Goal: Transaction & Acquisition: Purchase product/service

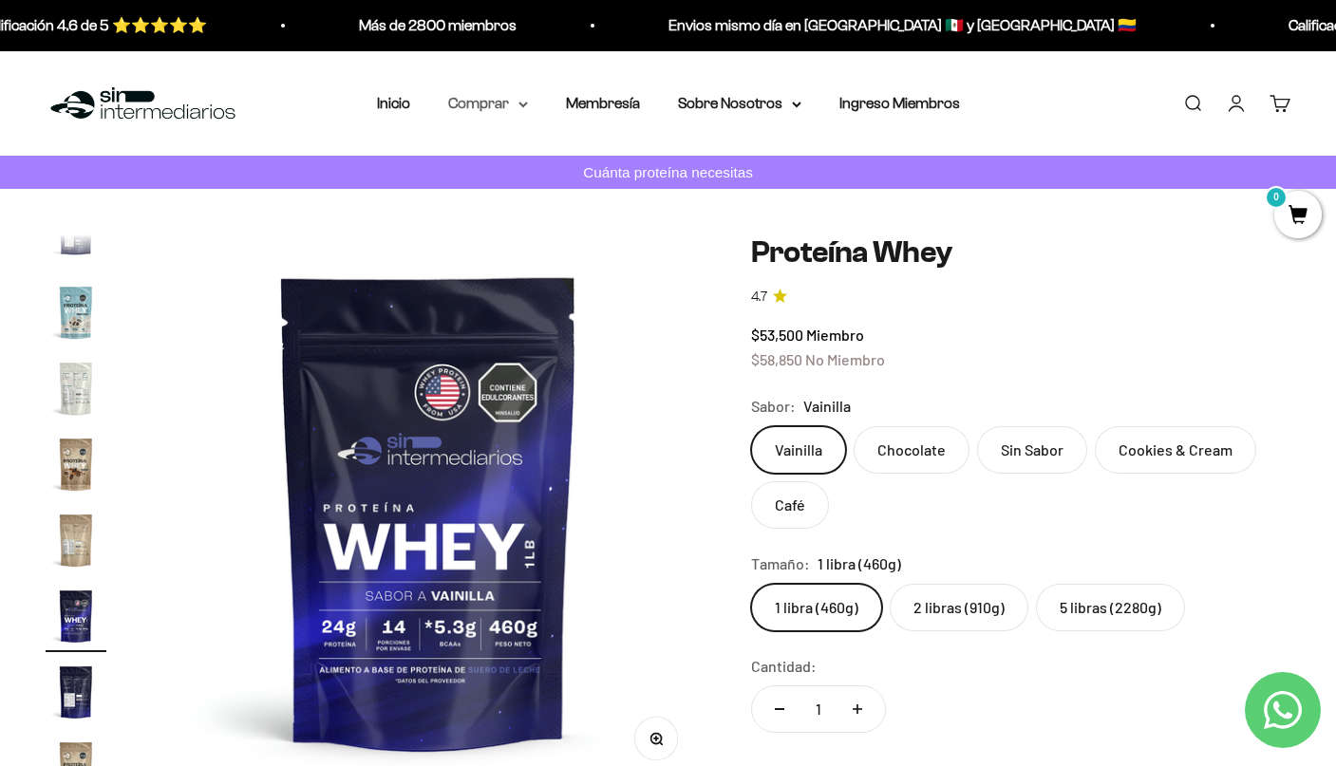
click at [463, 97] on summary "Comprar" at bounding box center [488, 103] width 80 height 25
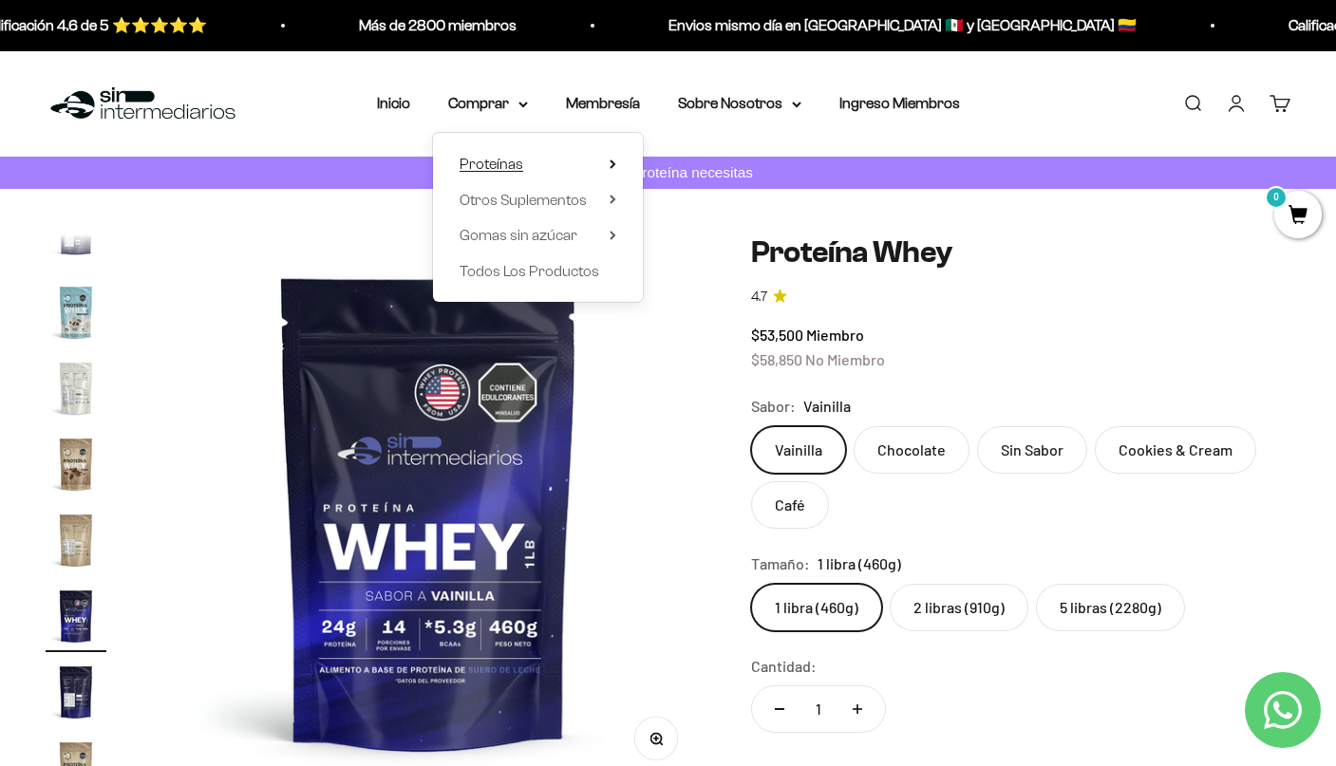
click at [589, 167] on summary "Proteínas" at bounding box center [538, 164] width 157 height 25
click at [678, 164] on span "Ver Todos" at bounding box center [702, 164] width 66 height 16
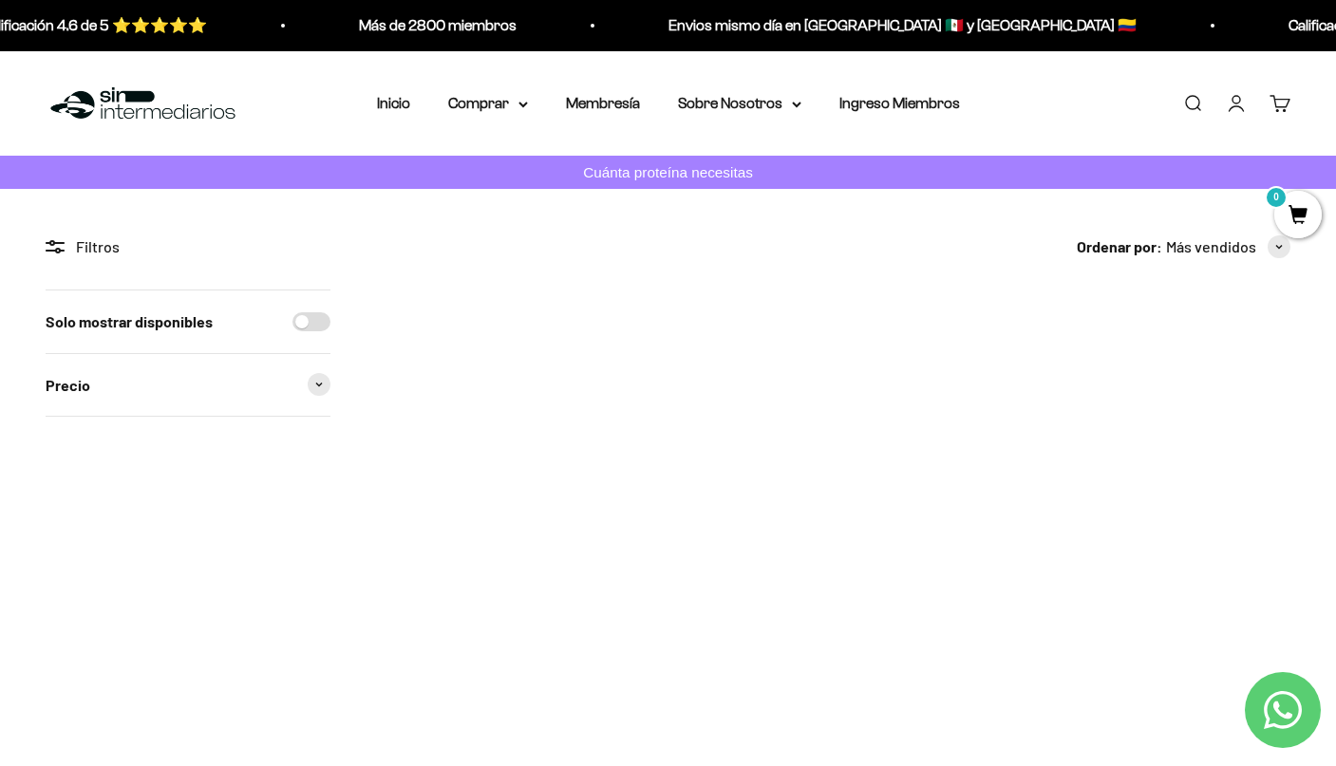
click at [1018, 344] on img at bounding box center [1020, 372] width 164 height 164
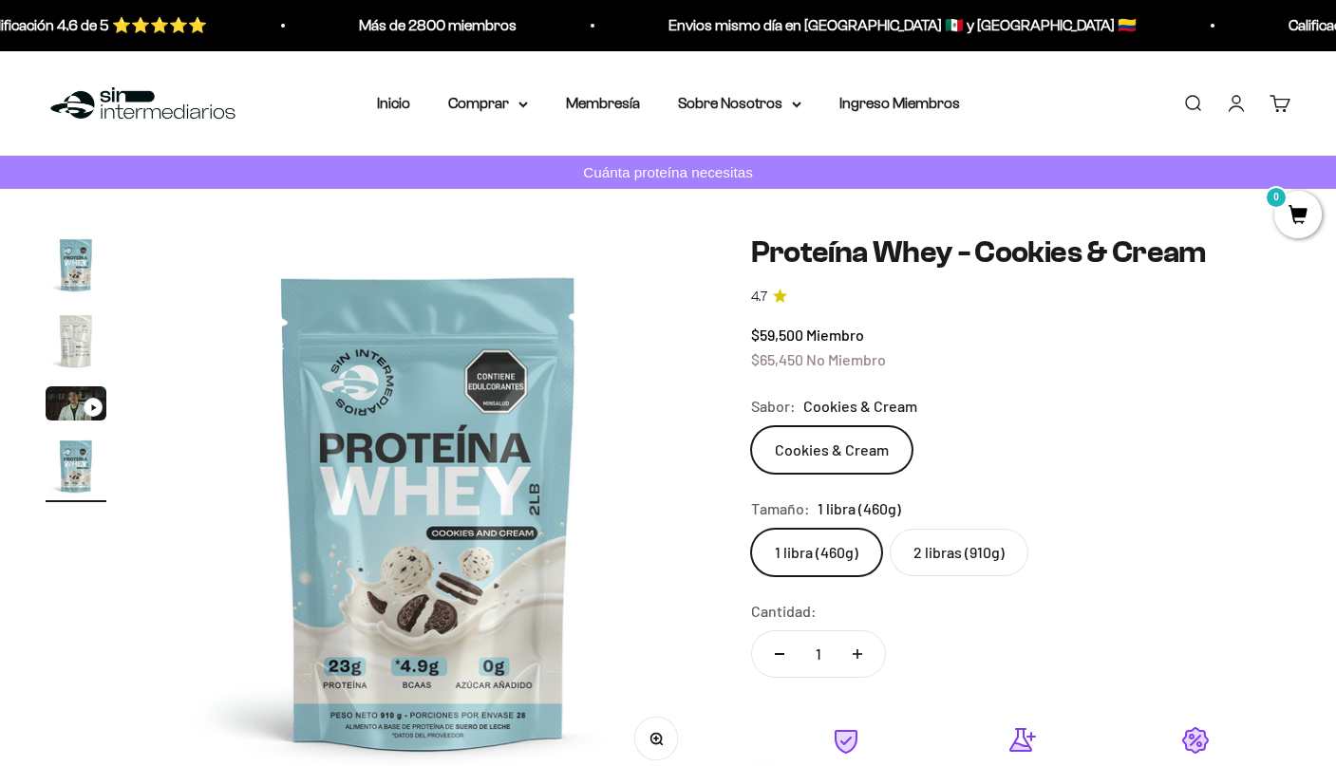
scroll to position [0, 1727]
click at [799, 263] on h1 "Proteína Whey - Cookies & Cream" at bounding box center [1020, 253] width 539 height 36
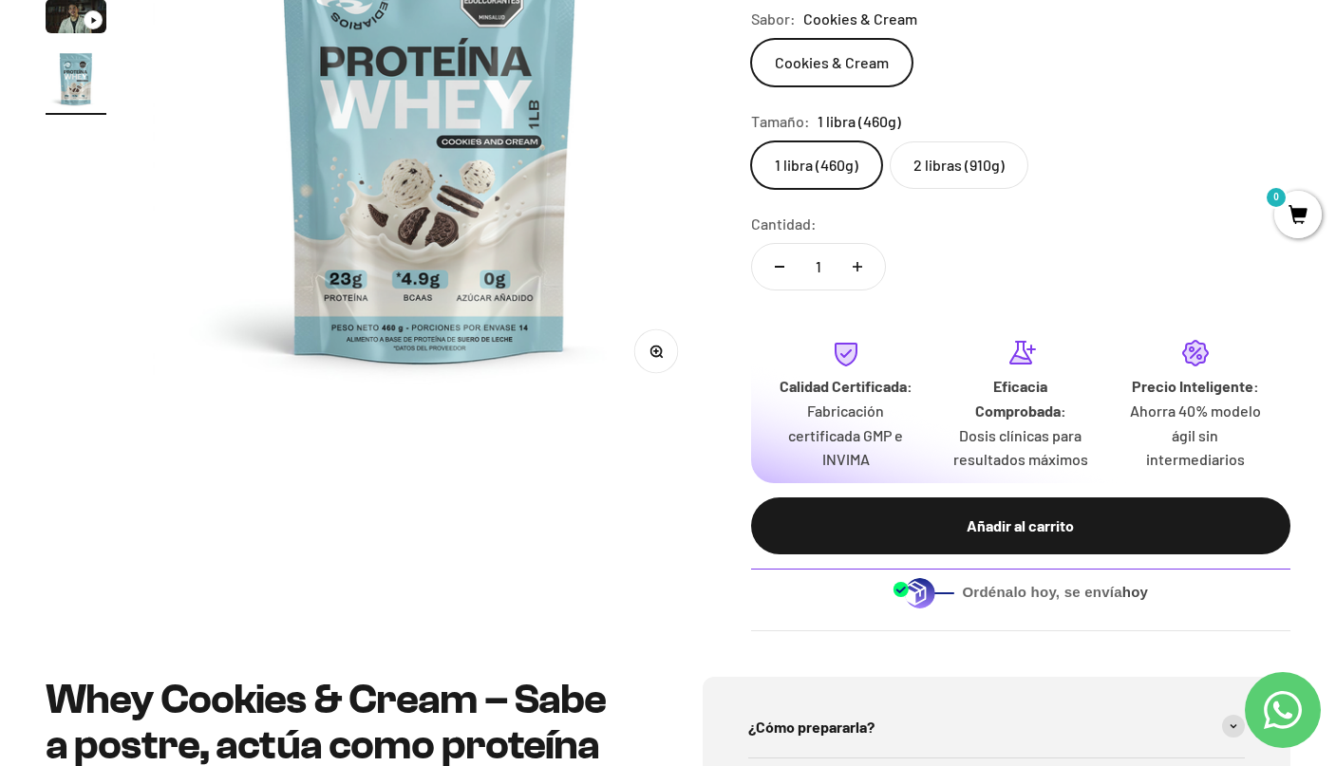
scroll to position [484, 0]
